Goal: Transaction & Acquisition: Subscribe to service/newsletter

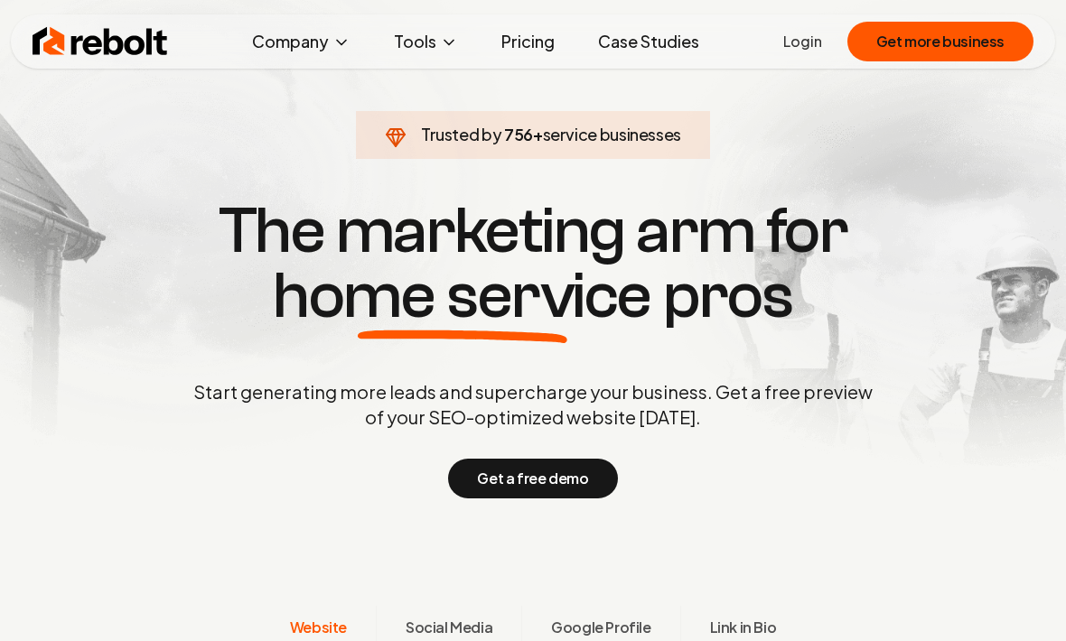
scroll to position [48, 0]
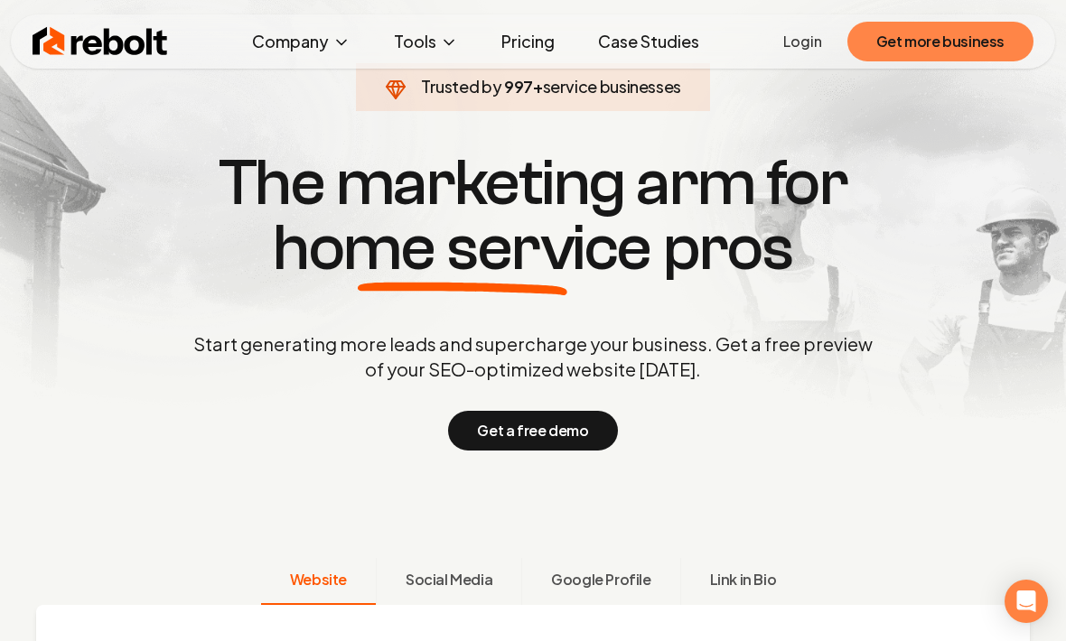
click at [909, 33] on button "Get more business" at bounding box center [940, 42] width 186 height 40
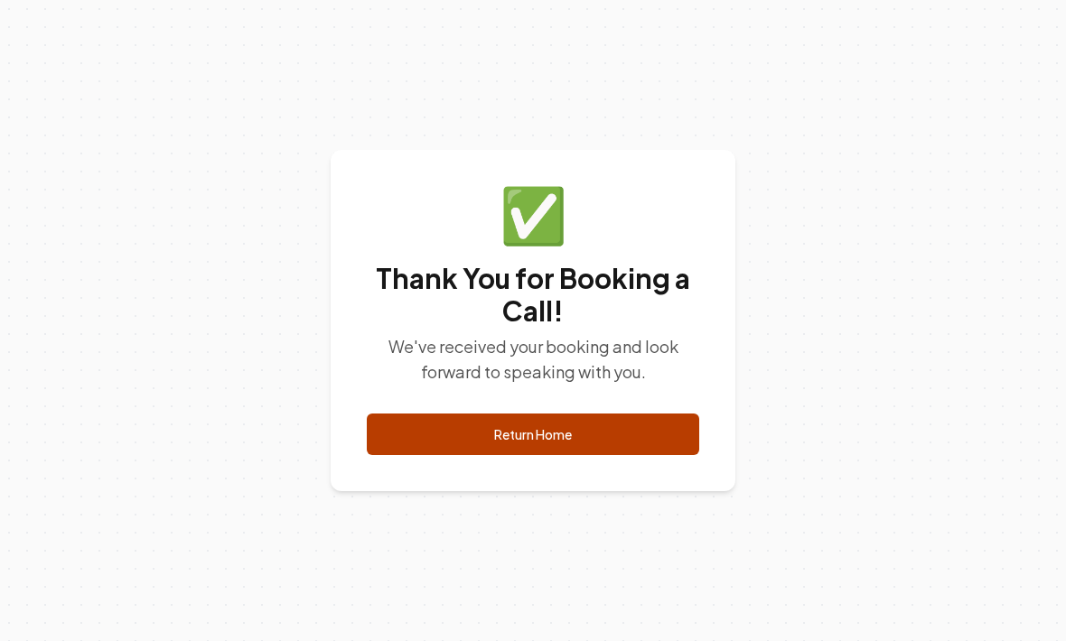
click at [652, 455] on link "Return Home" at bounding box center [533, 435] width 332 height 42
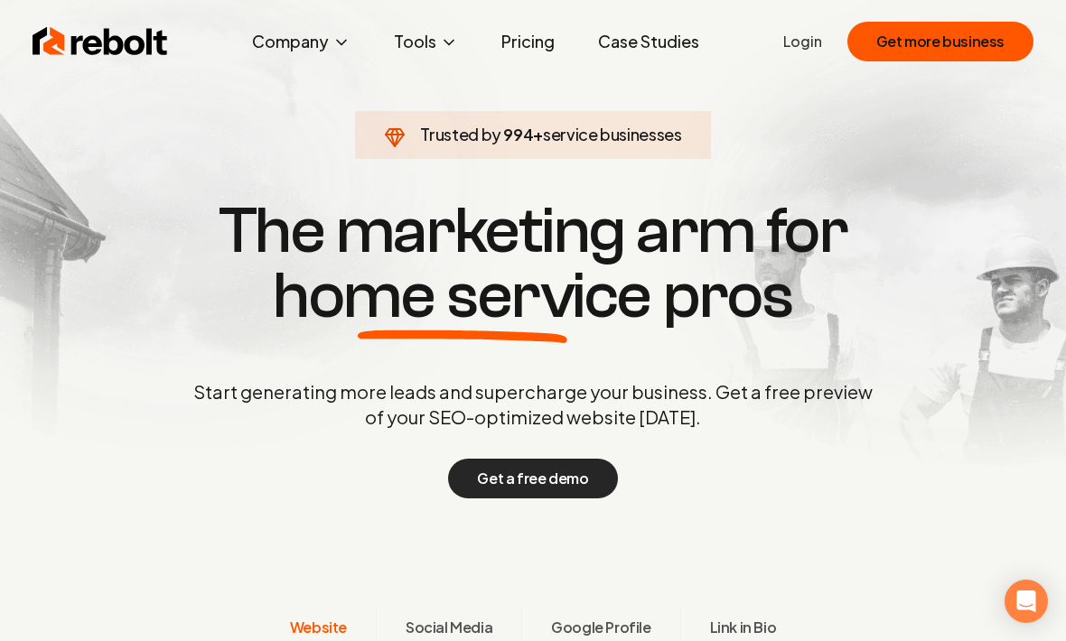
click at [564, 498] on button "Get a free demo" at bounding box center [532, 479] width 169 height 40
click at [521, 55] on link "Pricing" at bounding box center [528, 41] width 82 height 36
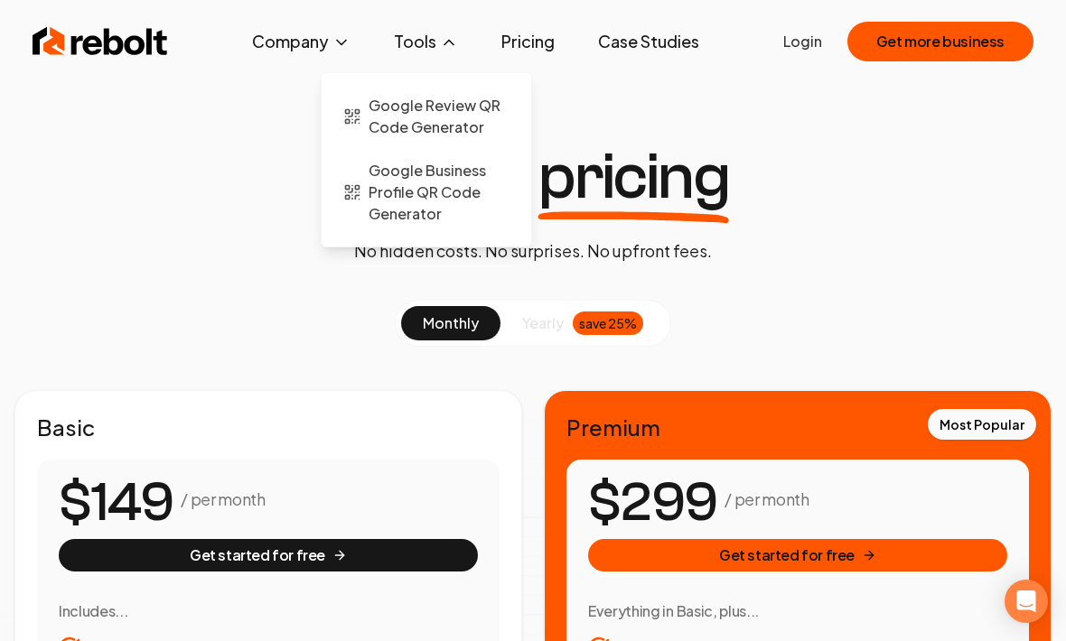
click at [451, 53] on button "Tools" at bounding box center [425, 41] width 93 height 36
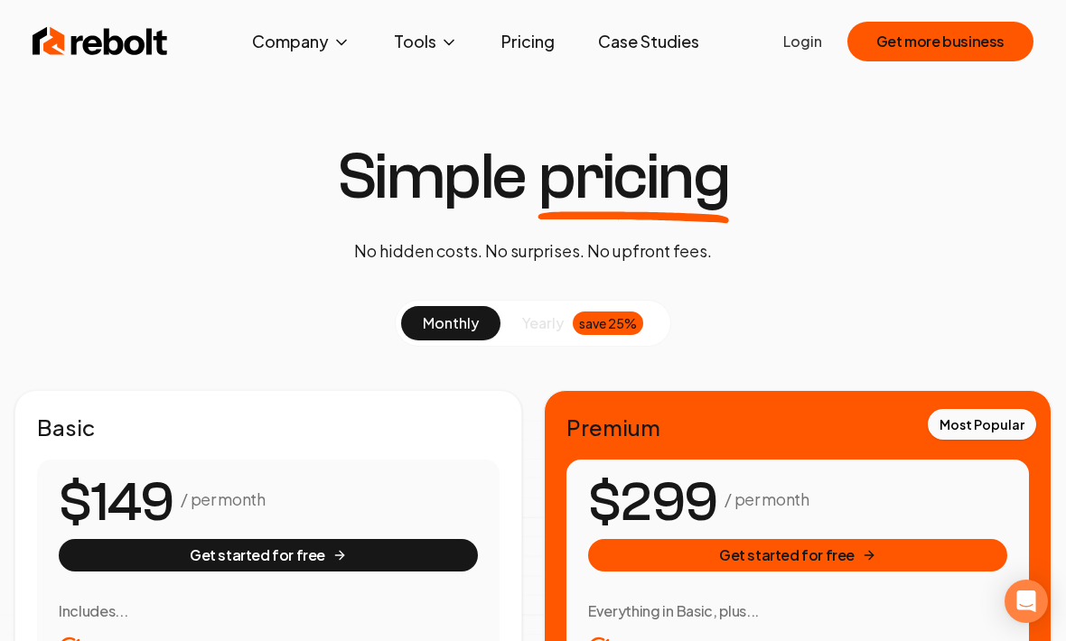
click at [605, 324] on div "save 25%" at bounding box center [608, 323] width 70 height 23
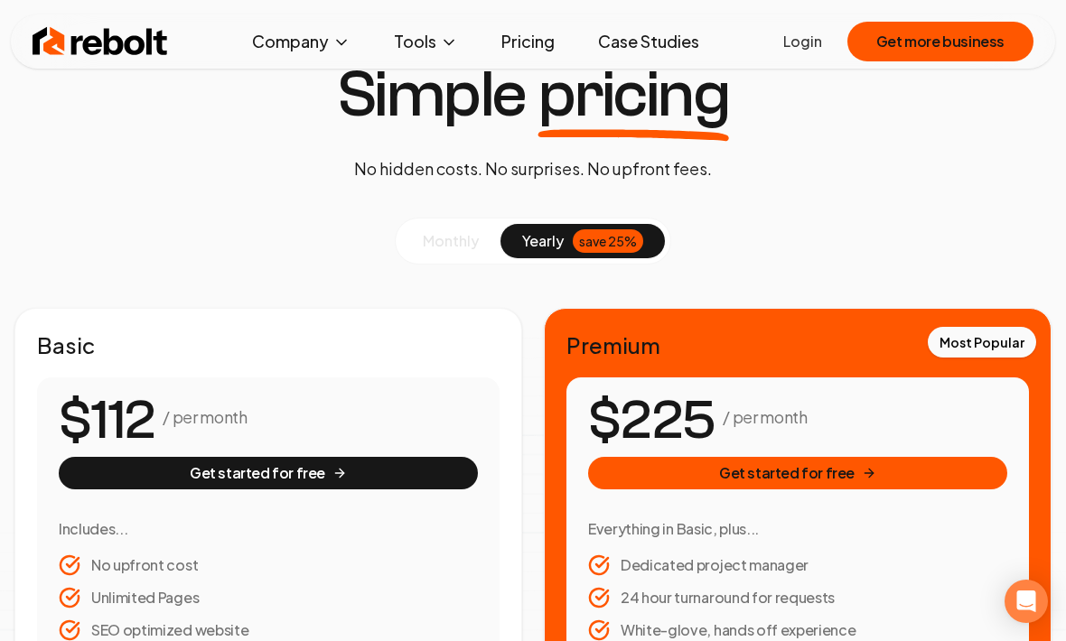
scroll to position [84, 0]
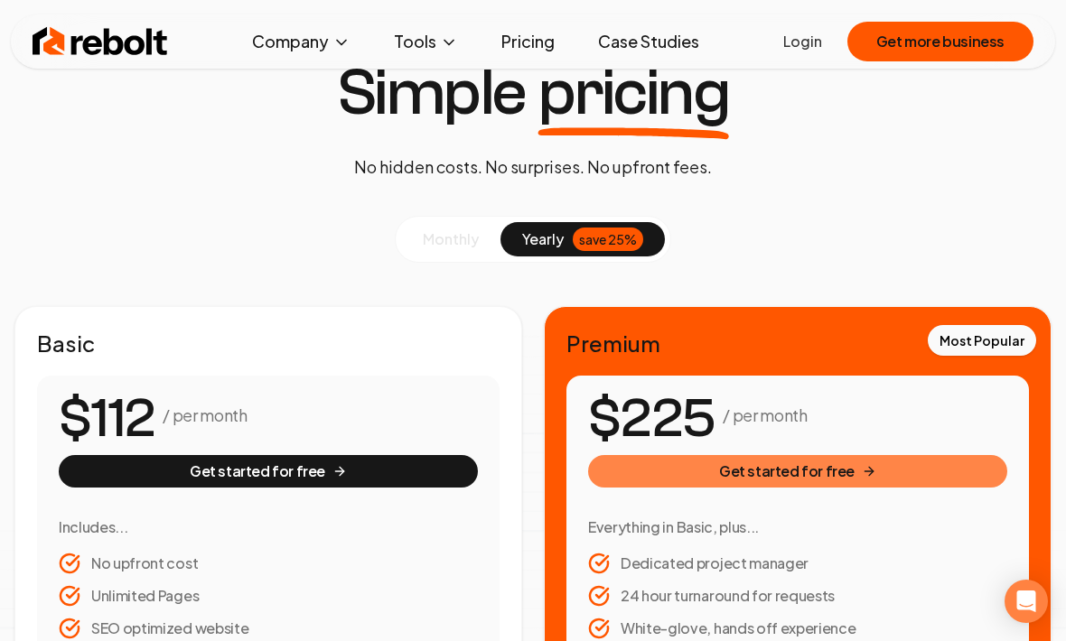
click at [643, 469] on button "Get started for free" at bounding box center [797, 471] width 419 height 33
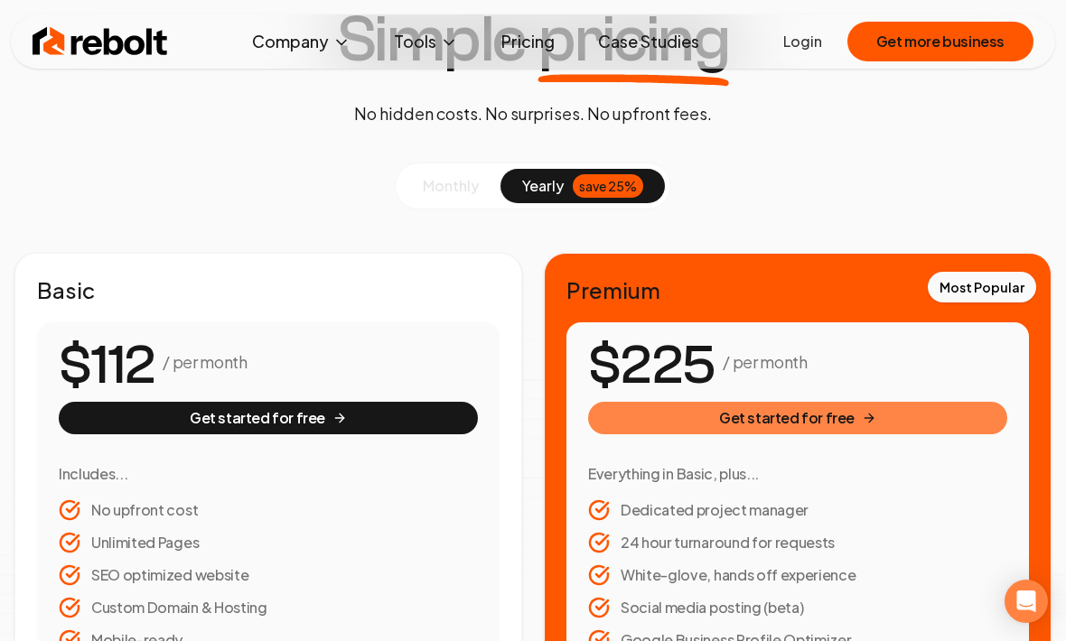
scroll to position [144, 0]
